Goal: Transaction & Acquisition: Book appointment/travel/reservation

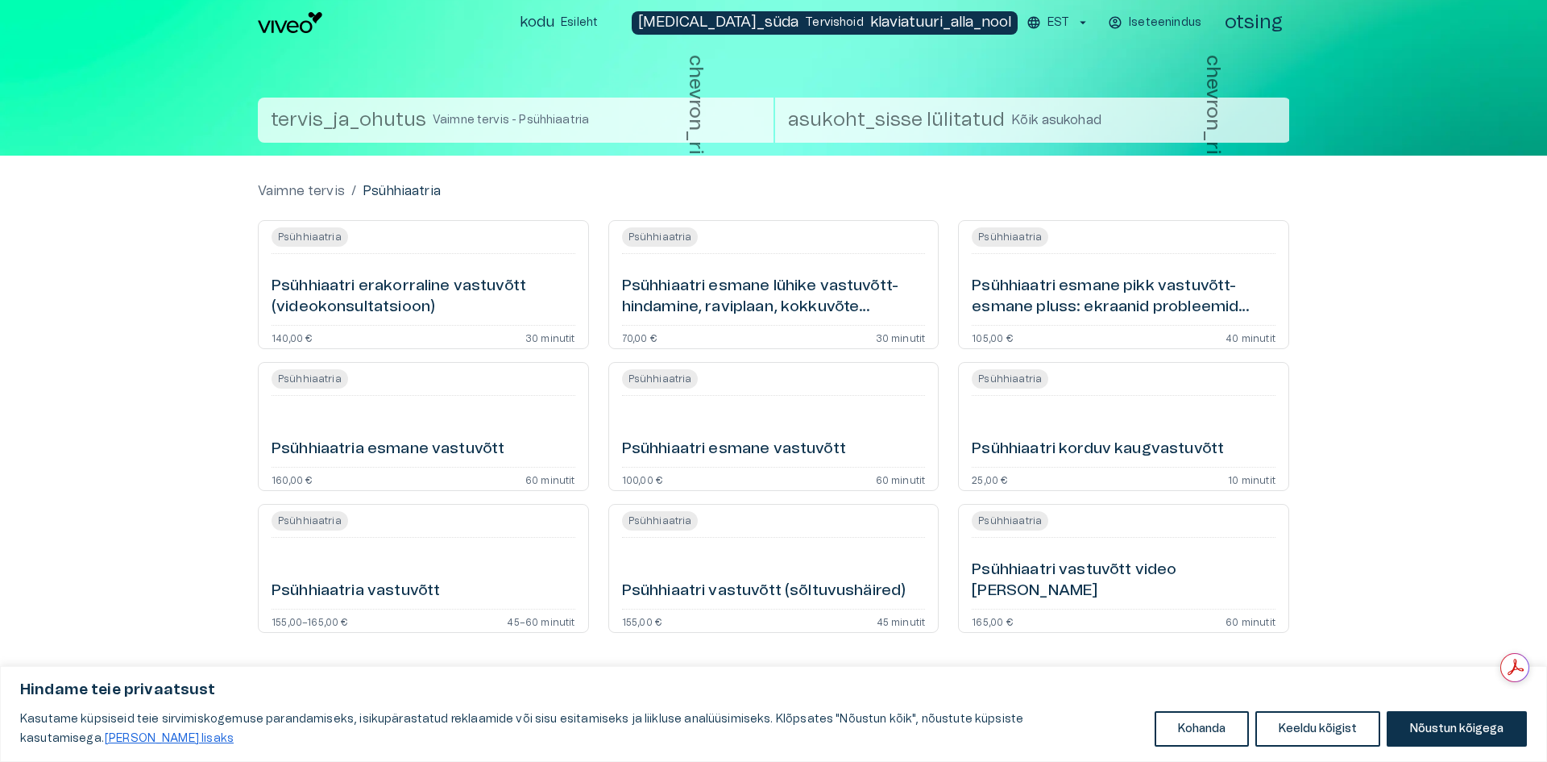
click at [769, 444] on font "Psühhiaatri esmane vastuvõtt" at bounding box center [734, 448] width 224 height 15
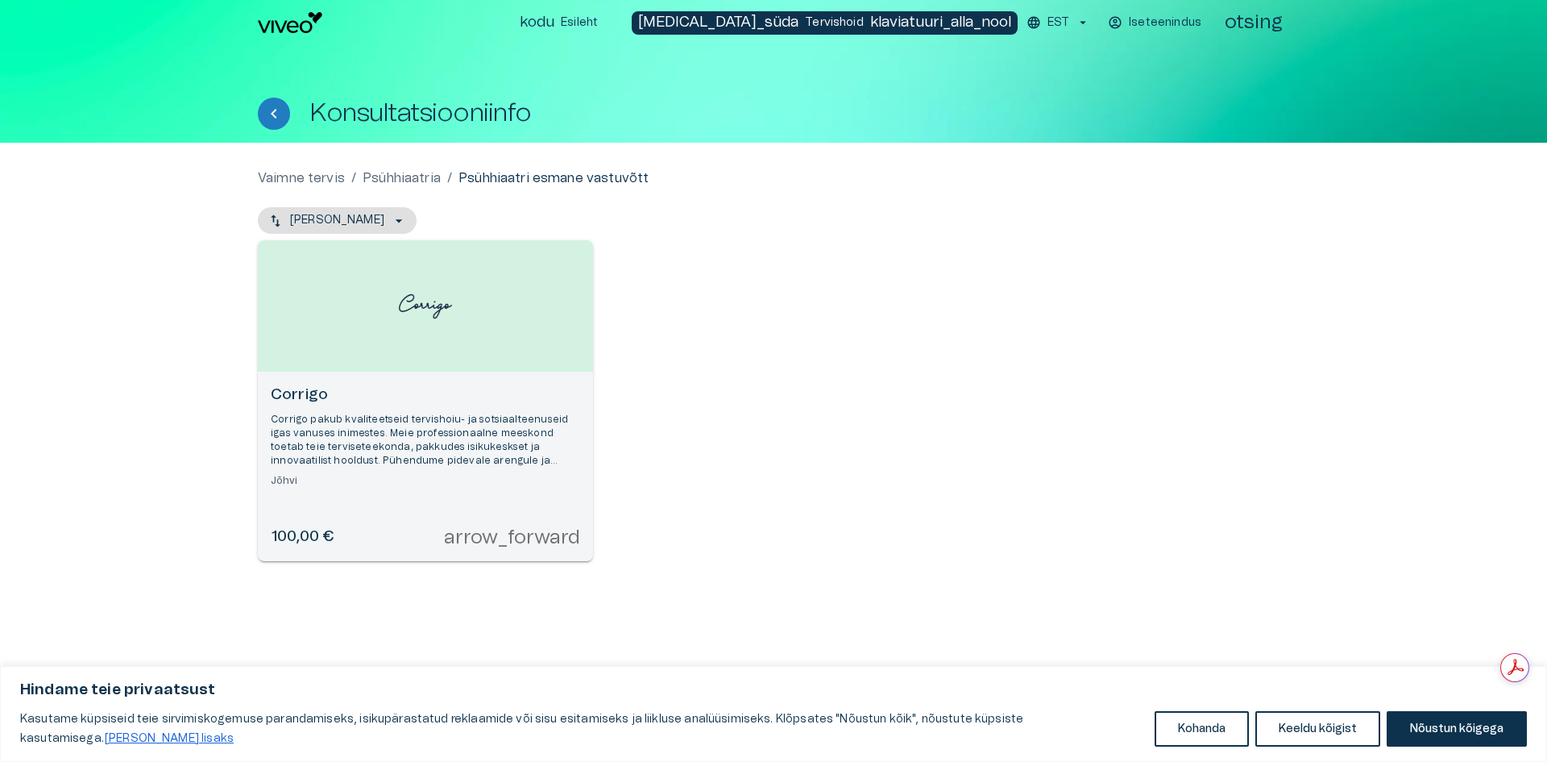
click at [419, 497] on div "[PERSON_NAME] pakub kvaliteetseid tervishoiu- ja sotsiaalteenuseid igas vanuses…" at bounding box center [425, 465] width 335 height 189
